Goal: Find specific page/section: Find specific page/section

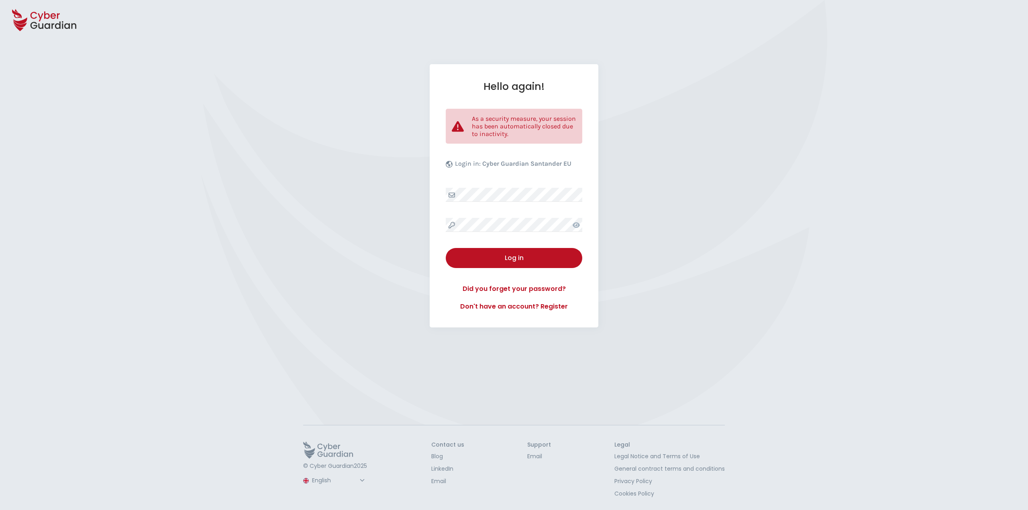
select select "English"
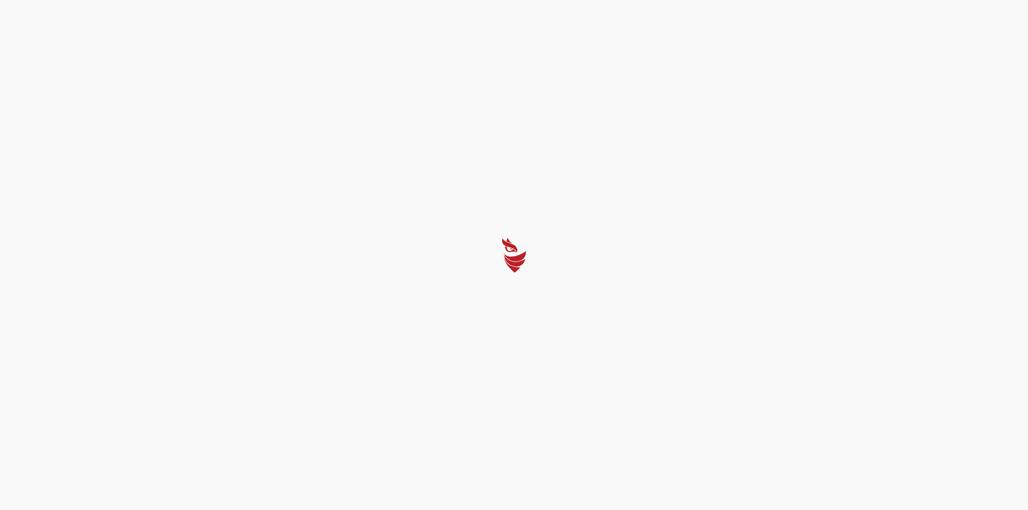
select select "English"
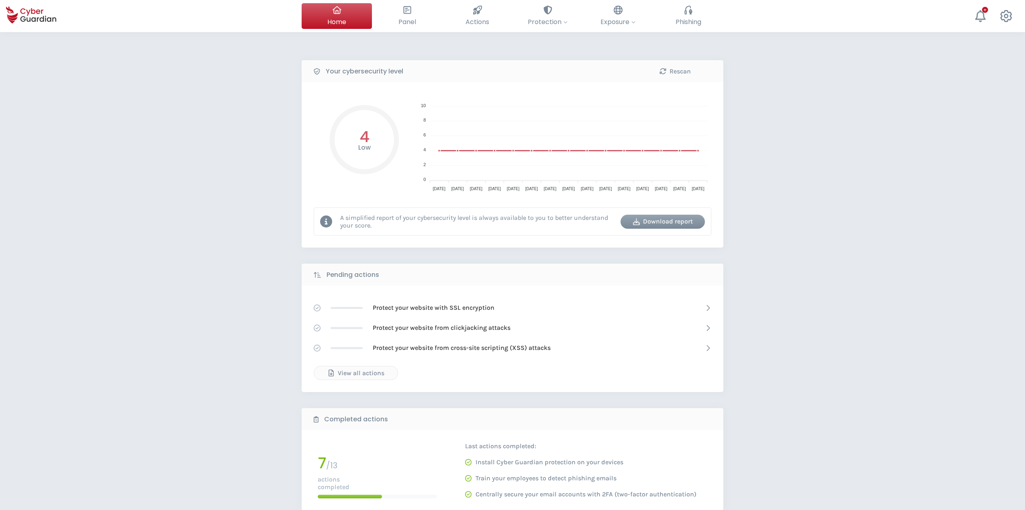
select select "English"
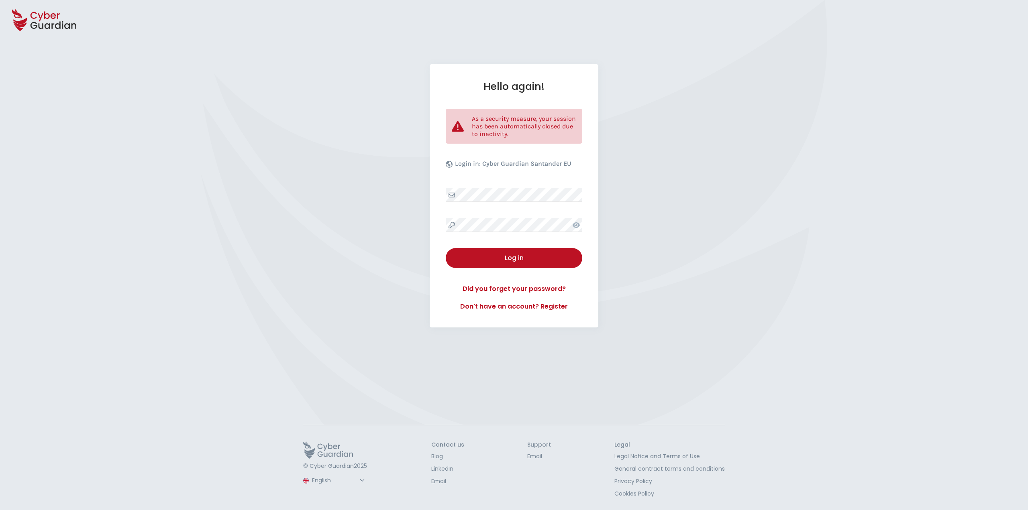
select select "English"
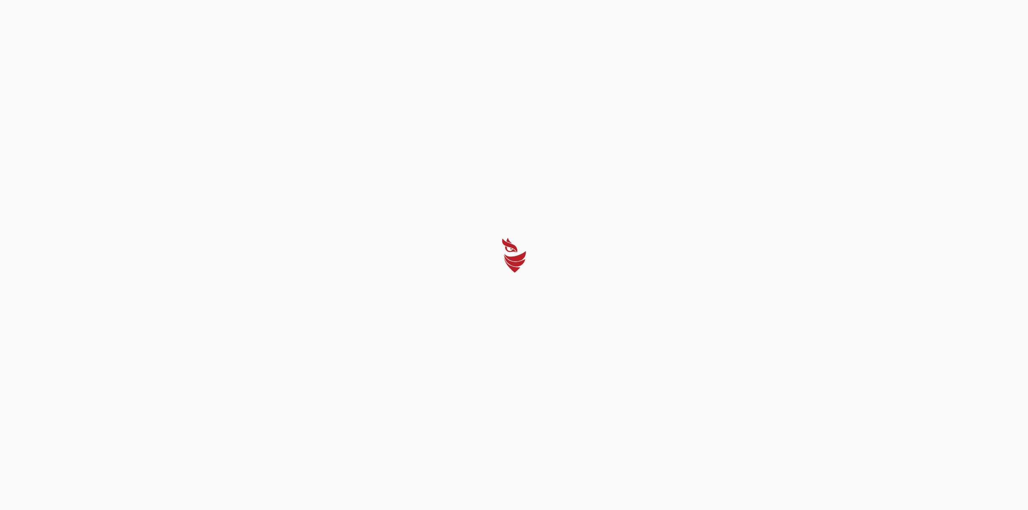
select select "English"
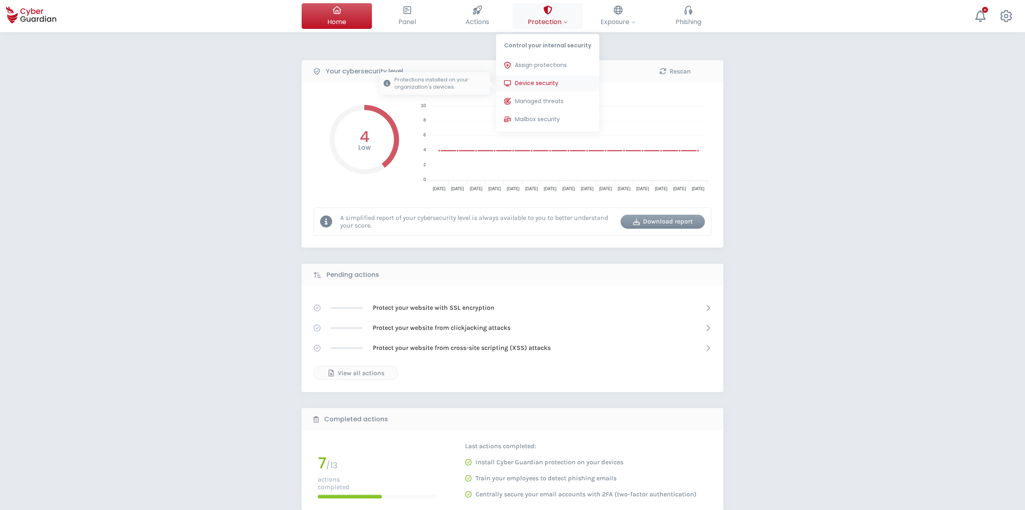
click at [542, 80] on span "Device security" at bounding box center [536, 83] width 43 height 8
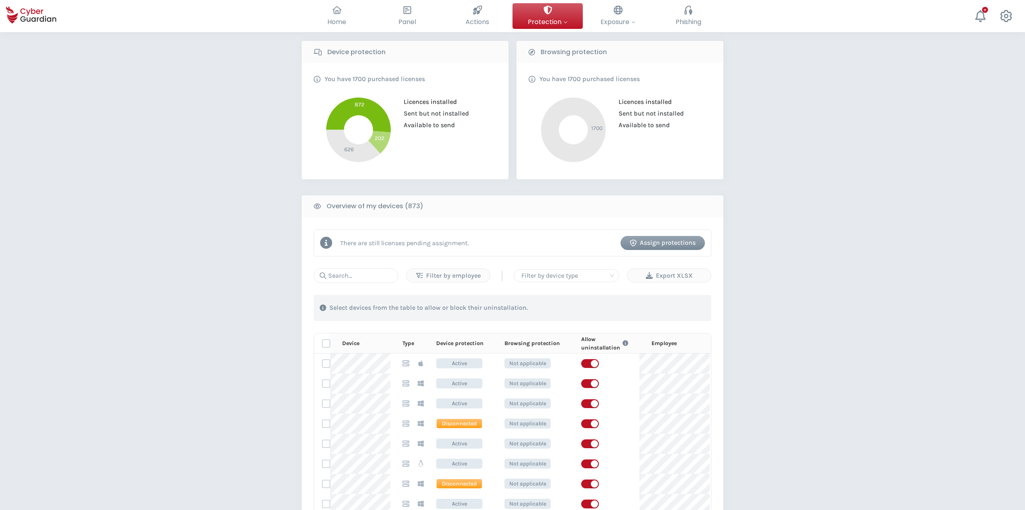
scroll to position [201, 0]
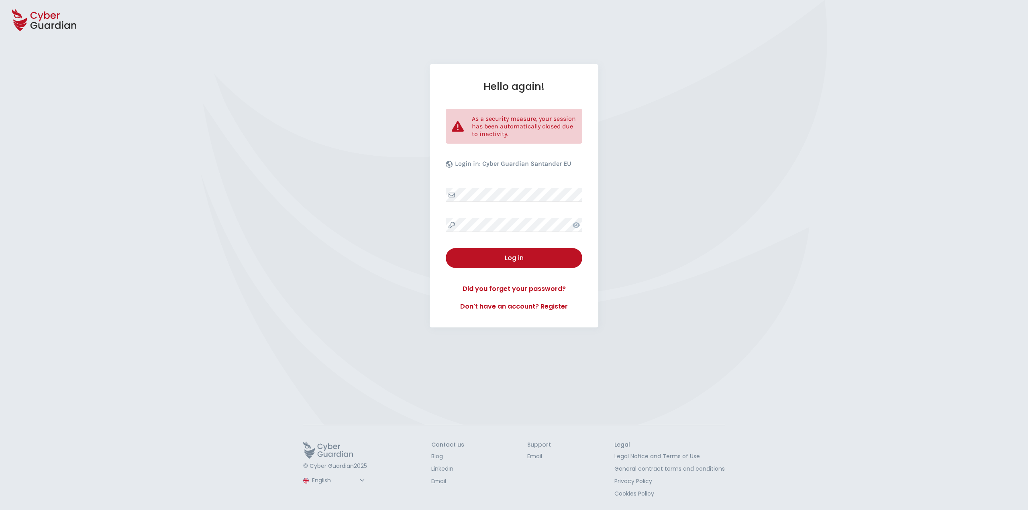
select select "English"
